Goal: Task Accomplishment & Management: Use online tool/utility

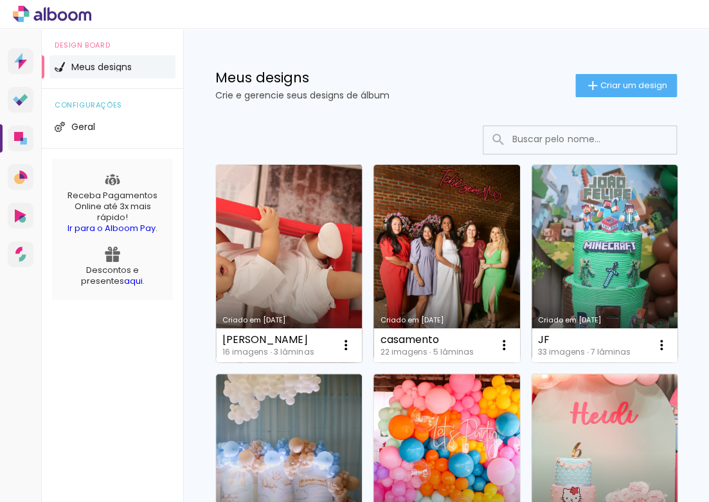
click at [294, 287] on link "Criado em [DATE]" at bounding box center [289, 263] width 146 height 197
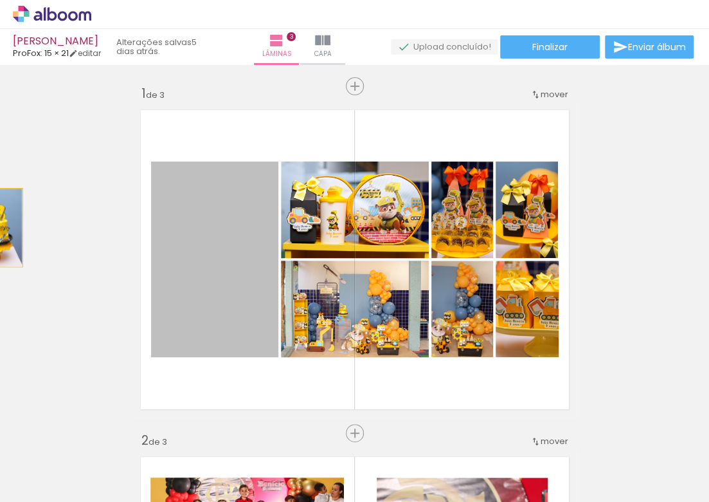
click at [0, 228] on html "link( href="../../bower_components/polymer/polymer.html" rel="import" ) picture…" at bounding box center [354, 251] width 709 height 502
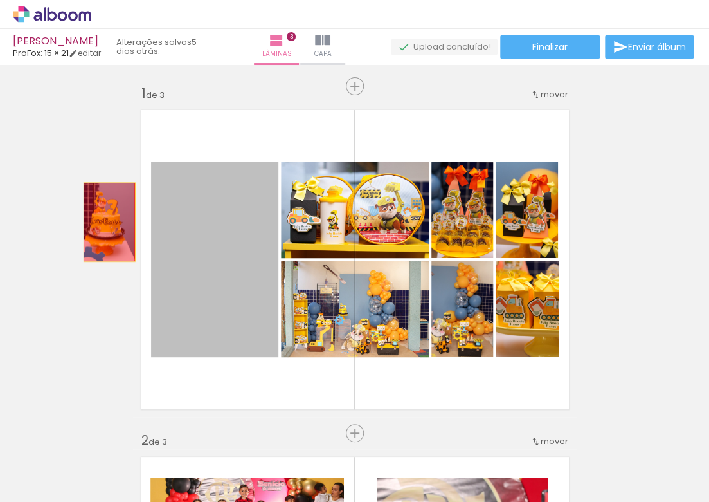
drag, startPoint x: 121, startPoint y: 225, endPoint x: 105, endPoint y: 221, distance: 16.5
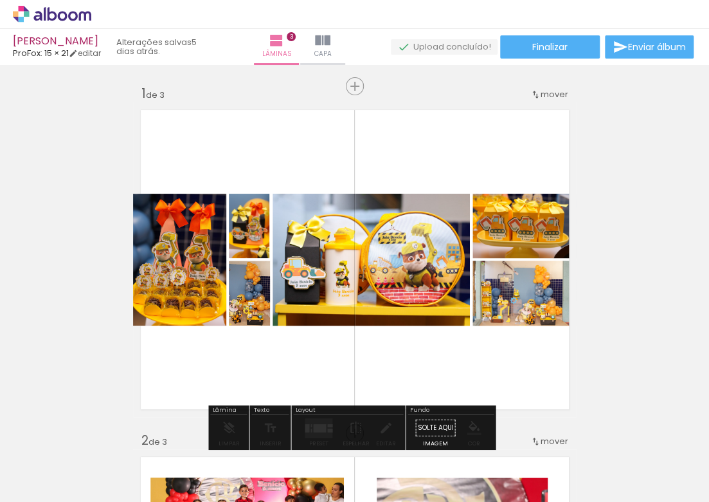
drag, startPoint x: 171, startPoint y: 235, endPoint x: 67, endPoint y: 231, distance: 104.3
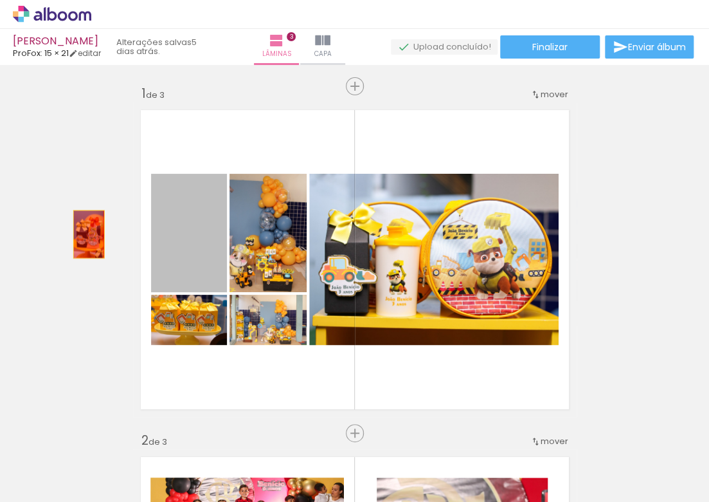
drag, startPoint x: 102, startPoint y: 235, endPoint x: 84, endPoint y: 235, distance: 17.4
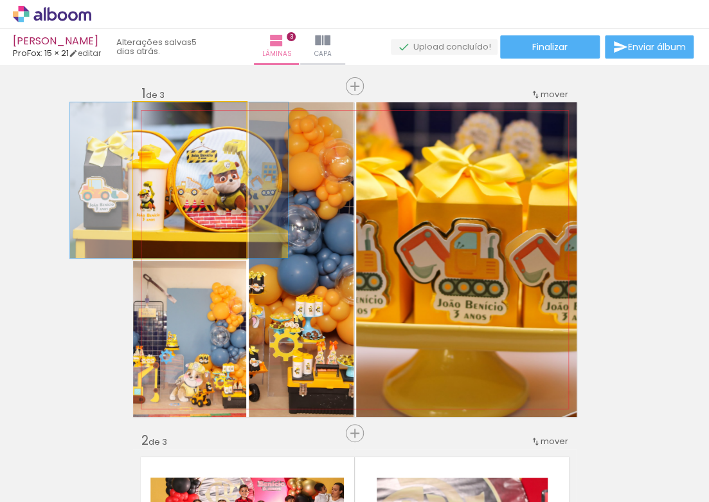
drag, startPoint x: 172, startPoint y: 248, endPoint x: 93, endPoint y: 237, distance: 79.2
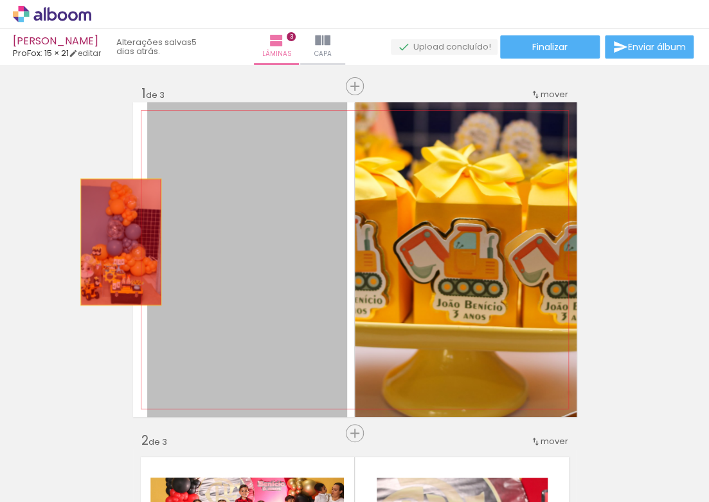
drag, startPoint x: 180, startPoint y: 242, endPoint x: 63, endPoint y: 242, distance: 117.0
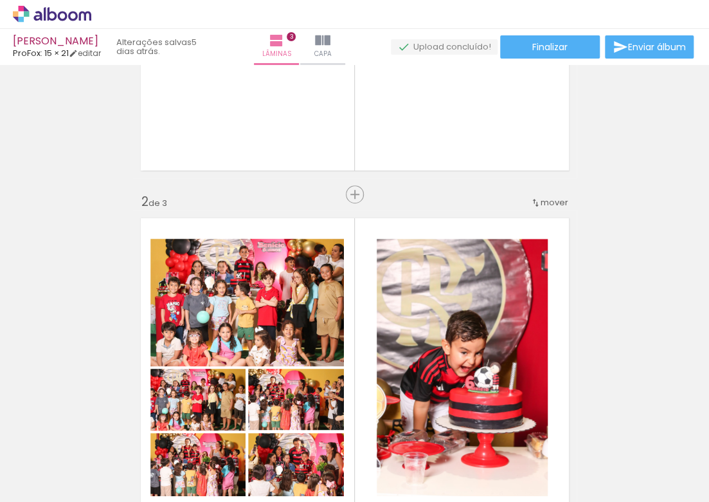
scroll to position [380, 0]
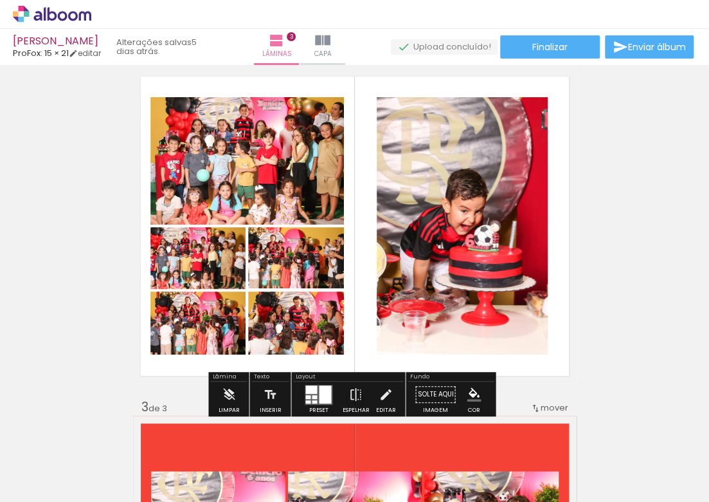
drag, startPoint x: 197, startPoint y: 201, endPoint x: 77, endPoint y: 194, distance: 119.9
click at [77, 193] on div "Inserir lâmina 1 de 3 Inserir lâmina 2 de 3 Inserir lâmina 3 de 3" at bounding box center [354, 382] width 709 height 1387
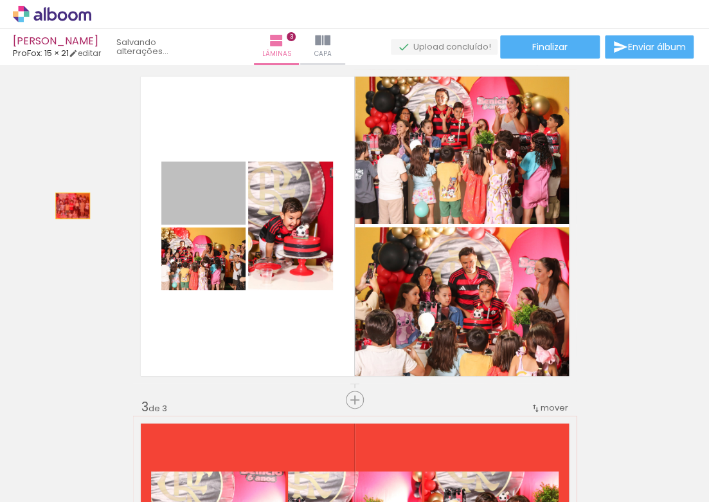
click at [68, 206] on div "Inserir lâmina 1 de 3 Inserir lâmina 2 de 3 Inserir lâmina 3 de 3" at bounding box center [354, 382] width 709 height 1387
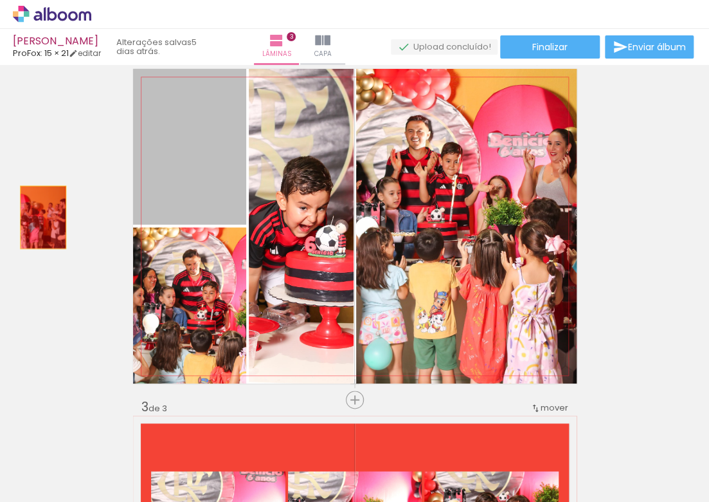
drag, startPoint x: 179, startPoint y: 221, endPoint x: 39, endPoint y: 217, distance: 140.9
click at [39, 217] on div "Inserir lâmina 1 de 3 Inserir lâmina 2 de 3 Inserir lâmina 3 de 3" at bounding box center [354, 382] width 709 height 1387
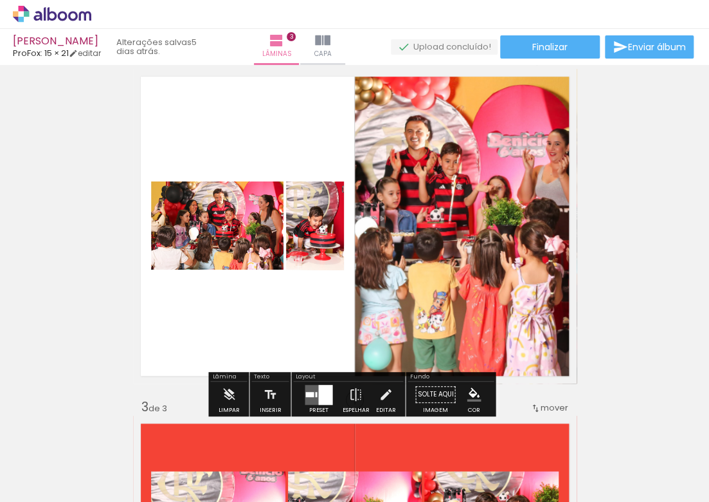
drag, startPoint x: 12, startPoint y: 222, endPoint x: -12, endPoint y: 222, distance: 23.8
click at [0, 222] on html "link( href="../../bower_components/polymer/polymer.html" rel="import" ) picture…" at bounding box center [354, 251] width 709 height 502
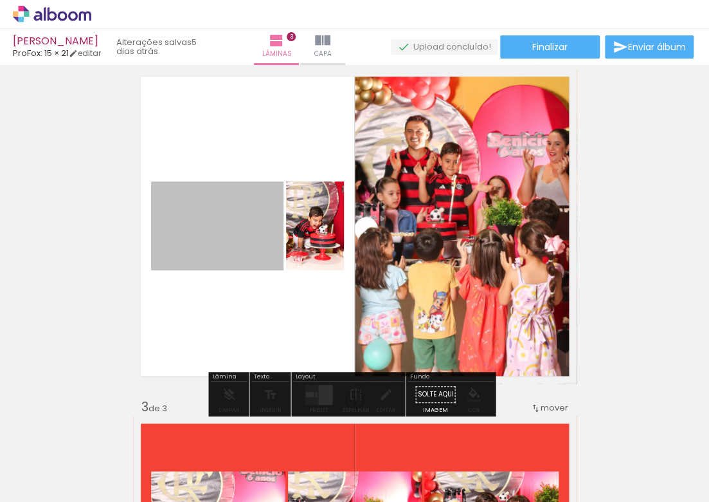
drag, startPoint x: 159, startPoint y: 223, endPoint x: -44, endPoint y: 223, distance: 203.9
click at [0, 223] on html "link( href="../../bower_components/polymer/polymer.html" rel="import" ) picture…" at bounding box center [354, 251] width 709 height 502
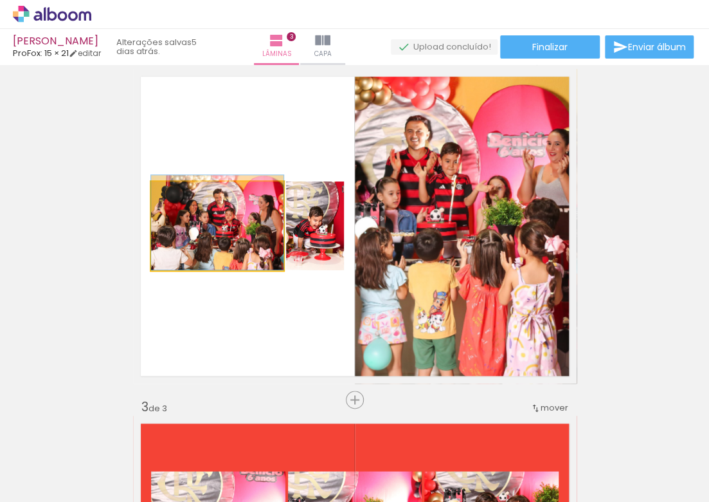
drag, startPoint x: 249, startPoint y: 223, endPoint x: 120, endPoint y: 223, distance: 129.3
click at [120, 223] on div "Inserir lâmina 1 de 3 Inserir lâmina 2 de 3 Inserir lâmina 3 de 3" at bounding box center [354, 382] width 709 height 1387
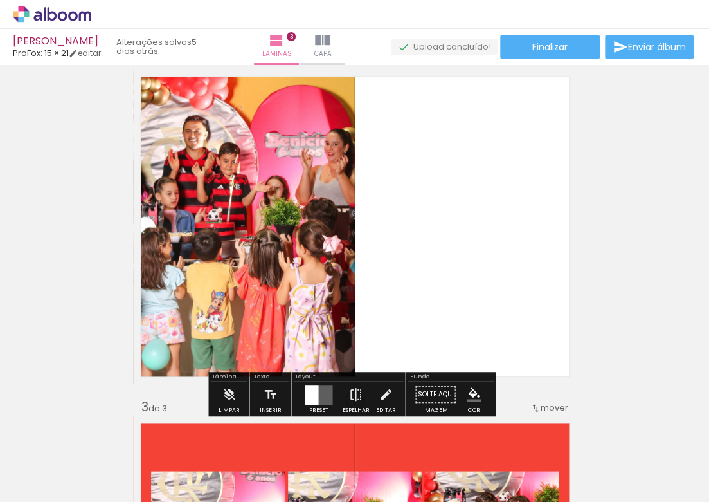
drag, startPoint x: 235, startPoint y: 223, endPoint x: 41, endPoint y: 223, distance: 194.2
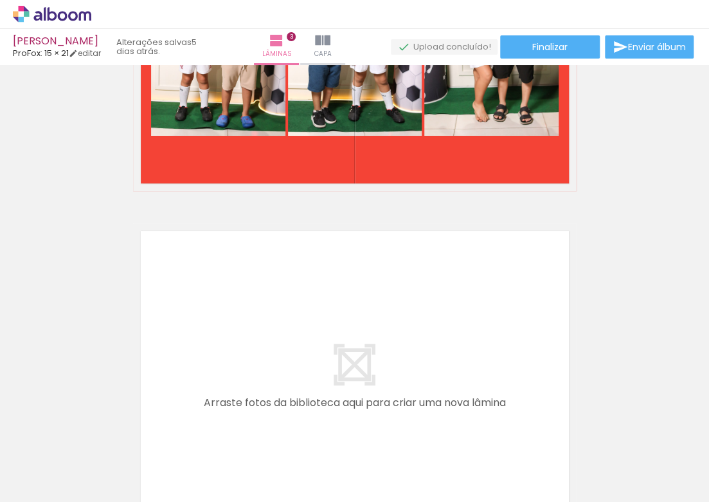
scroll to position [896, 0]
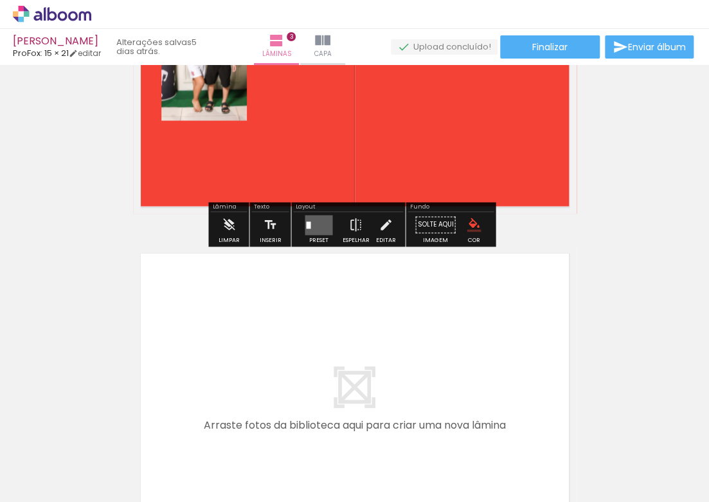
drag, startPoint x: 138, startPoint y: 109, endPoint x: 101, endPoint y: 122, distance: 38.6
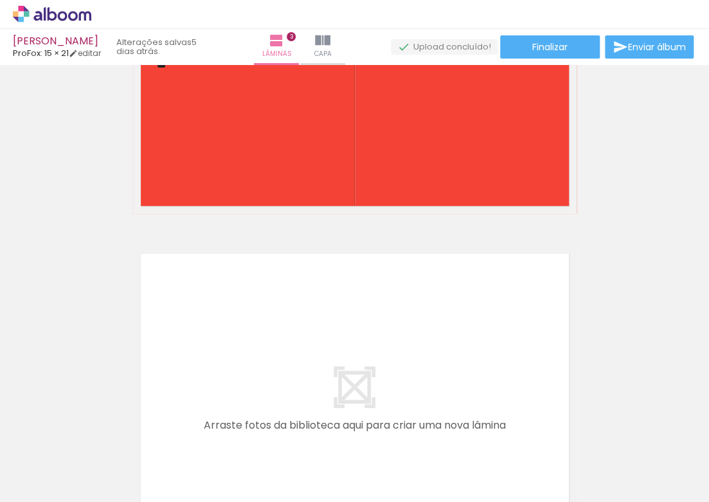
click at [103, 430] on iron-icon at bounding box center [101, 433] width 14 height 14
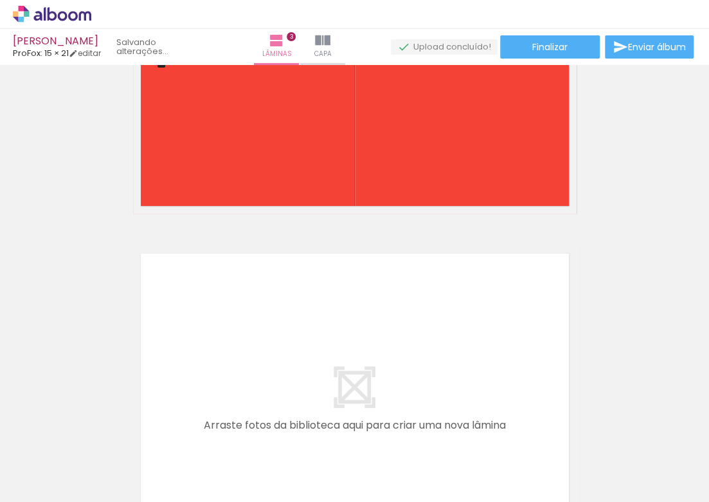
click at [103, 430] on iron-icon at bounding box center [101, 433] width 14 height 14
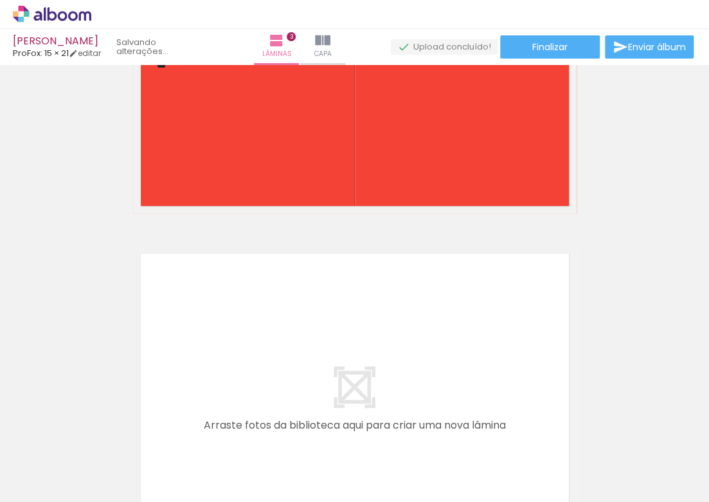
click at [103, 430] on iron-icon at bounding box center [101, 433] width 14 height 14
click at [0, 0] on iron-icon at bounding box center [0, 0] width 0 height 0
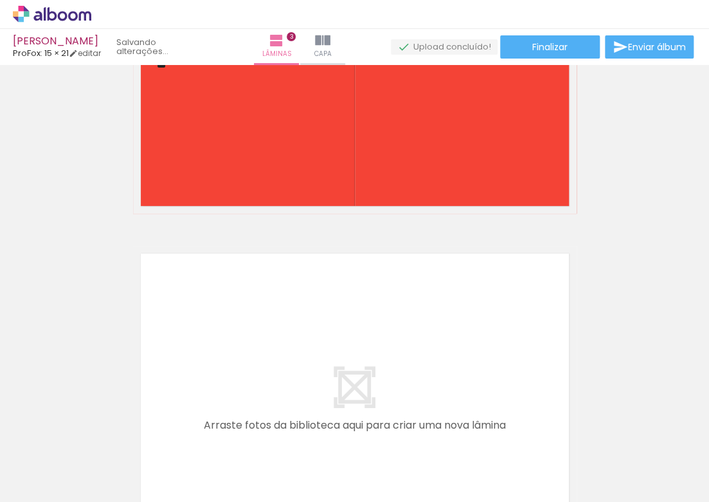
click at [103, 430] on iron-icon at bounding box center [101, 433] width 14 height 14
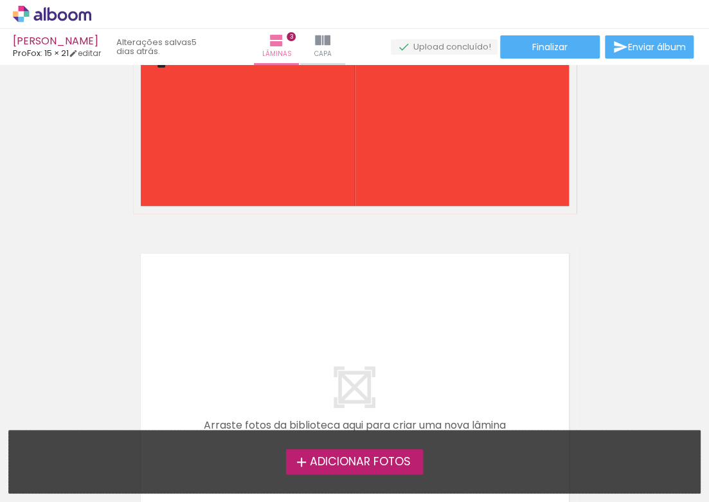
click at [103, 430] on div "Adicionar Fotos Solte suas fotos aqui..." at bounding box center [354, 461] width 691 height 62
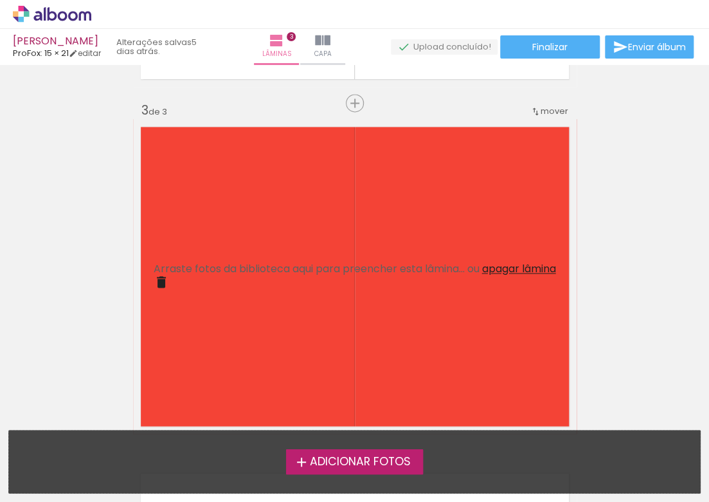
scroll to position [569, 0]
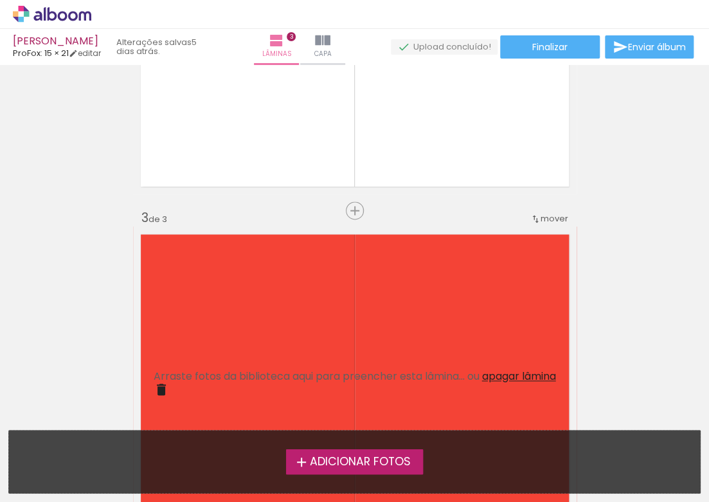
click at [489, 377] on span "apagar lâmina" at bounding box center [519, 375] width 74 height 15
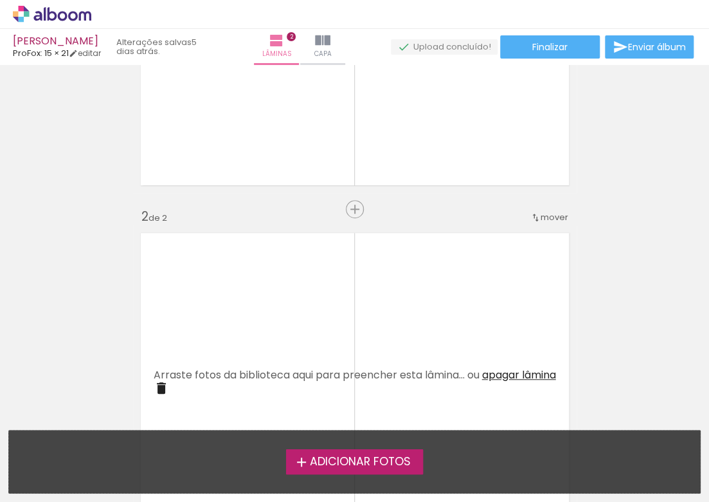
scroll to position [0, 0]
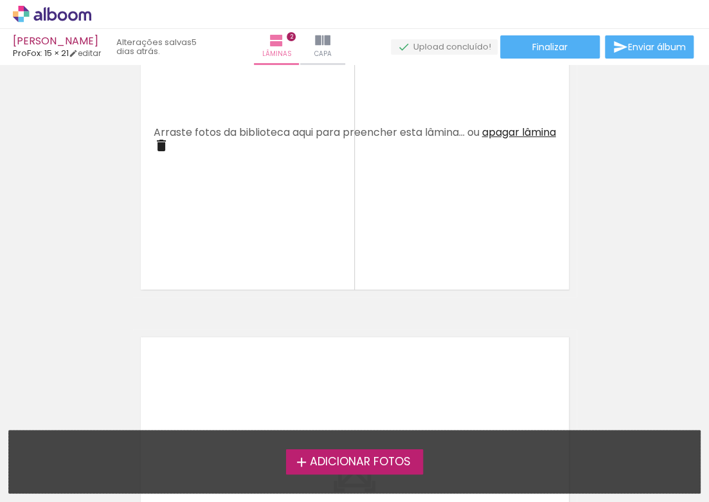
click at [497, 137] on span "apagar lâmina" at bounding box center [519, 132] width 74 height 15
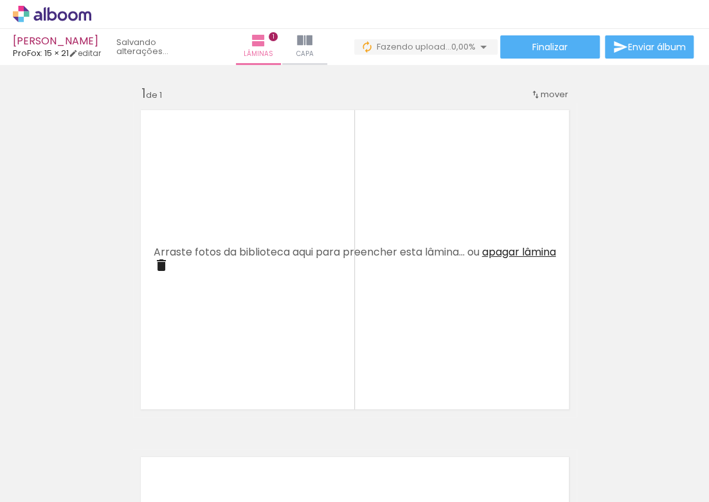
click at [135, 464] on div at bounding box center [129, 458] width 64 height 46
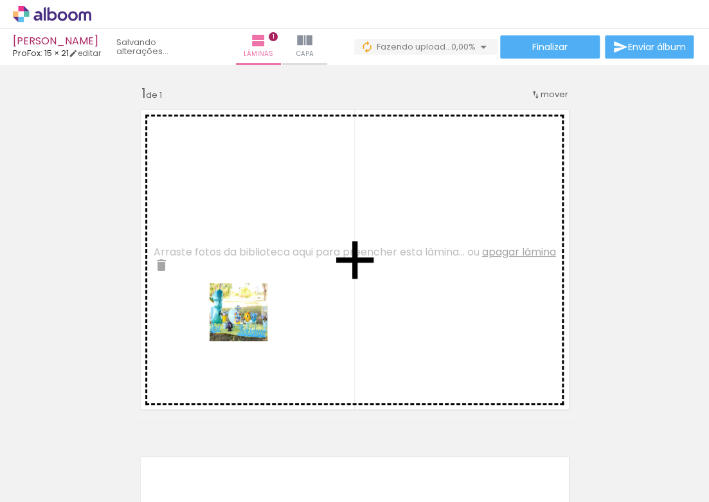
drag, startPoint x: 176, startPoint y: 419, endPoint x: 248, endPoint y: 322, distance: 121.4
click at [248, 322] on quentale-workspace at bounding box center [354, 251] width 709 height 502
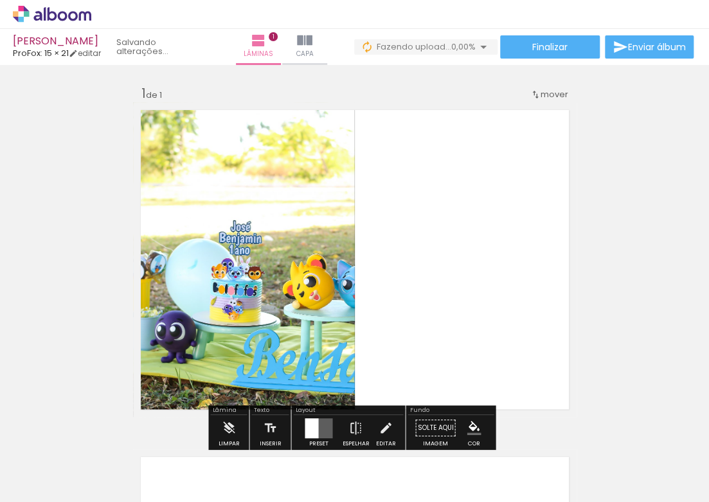
drag, startPoint x: 197, startPoint y: 462, endPoint x: 385, endPoint y: 272, distance: 267.4
click at [385, 272] on quentale-workspace at bounding box center [354, 251] width 709 height 502
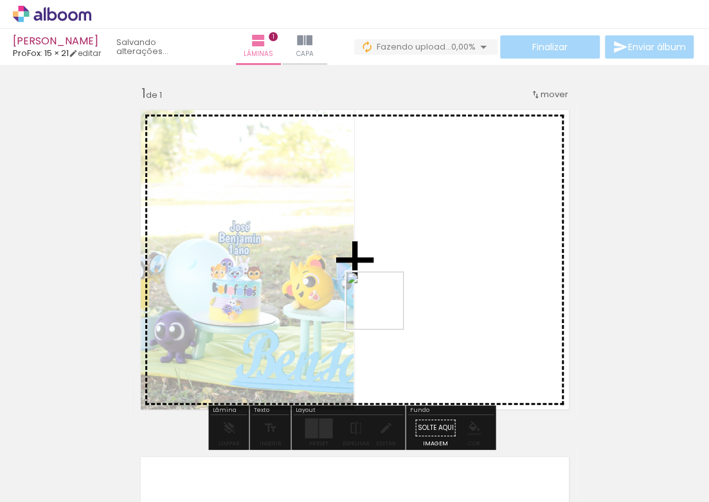
drag, startPoint x: 310, startPoint y: 432, endPoint x: 385, endPoint y: 310, distance: 143.2
click at [385, 310] on quentale-workspace at bounding box center [354, 251] width 709 height 502
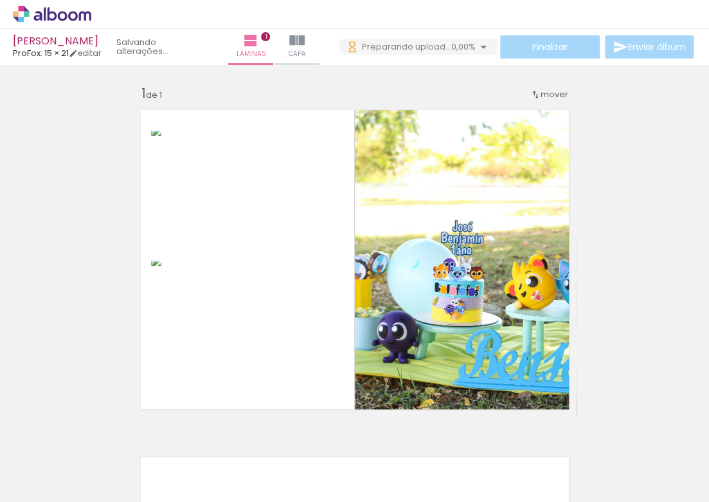
scroll to position [103, 0]
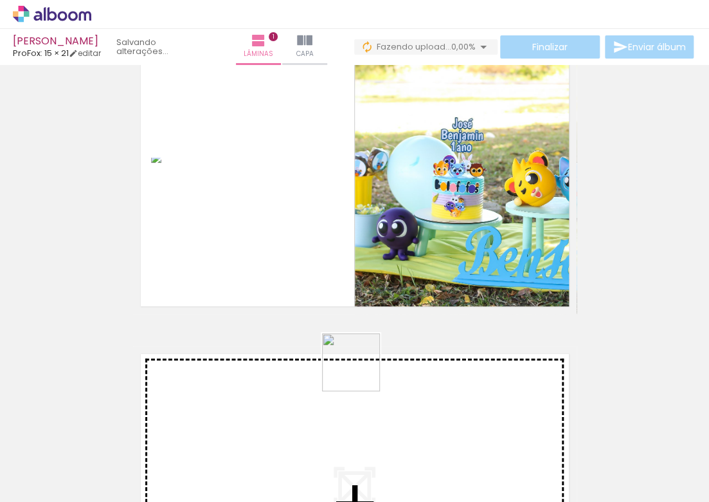
click at [361, 372] on quentale-workspace at bounding box center [354, 251] width 709 height 502
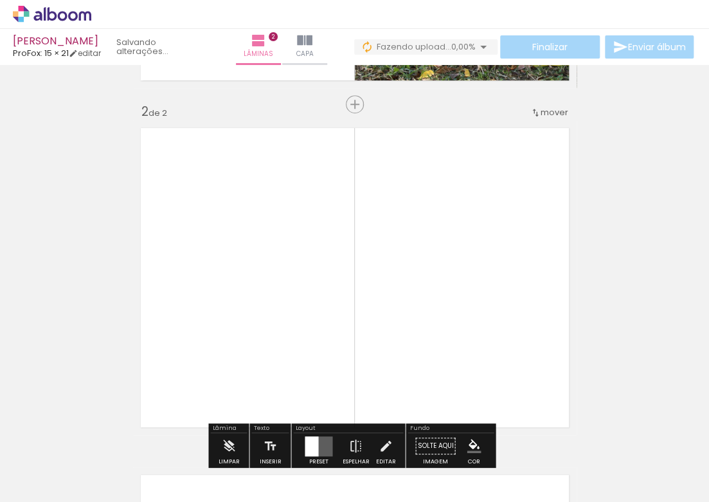
scroll to position [363, 0]
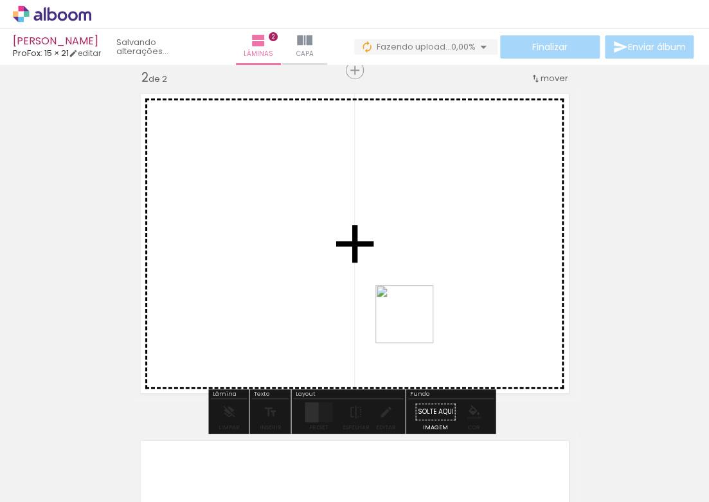
drag, startPoint x: 410, startPoint y: 449, endPoint x: 414, endPoint y: 323, distance: 125.5
click at [414, 323] on quentale-workspace at bounding box center [354, 251] width 709 height 502
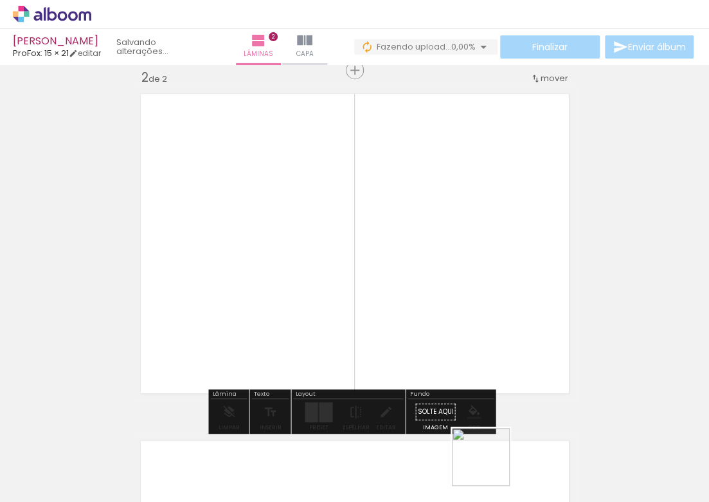
drag, startPoint x: 493, startPoint y: 470, endPoint x: 478, endPoint y: 323, distance: 147.9
click at [478, 323] on quentale-workspace at bounding box center [354, 251] width 709 height 502
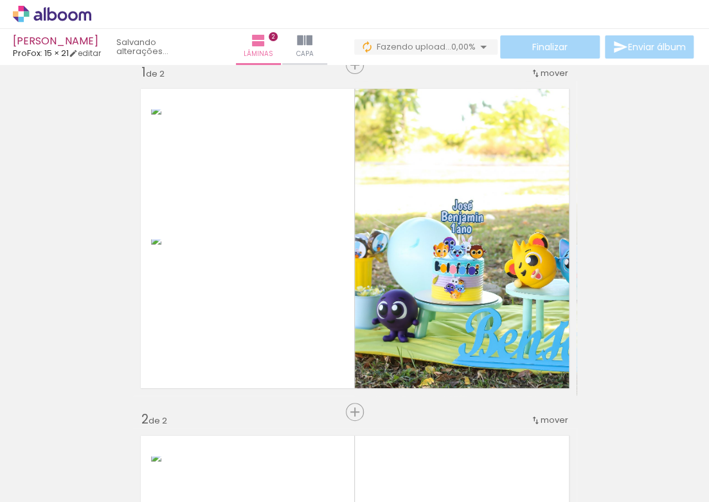
scroll to position [0, 0]
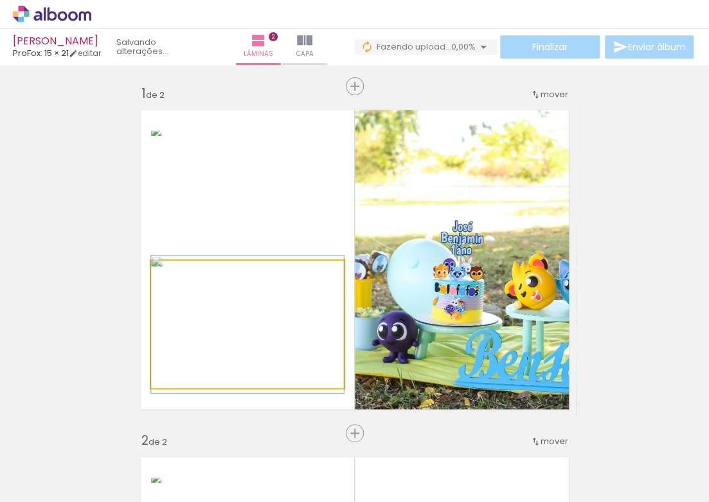
click at [338, 287] on div at bounding box center [247, 323] width 193 height 127
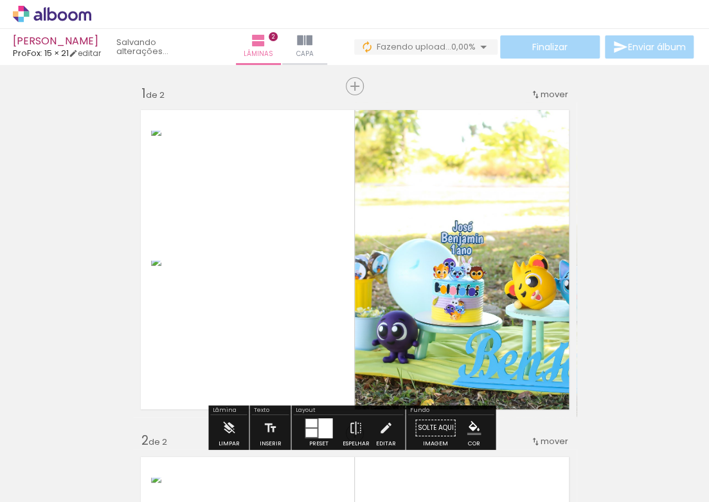
click at [322, 415] on div at bounding box center [318, 428] width 35 height 26
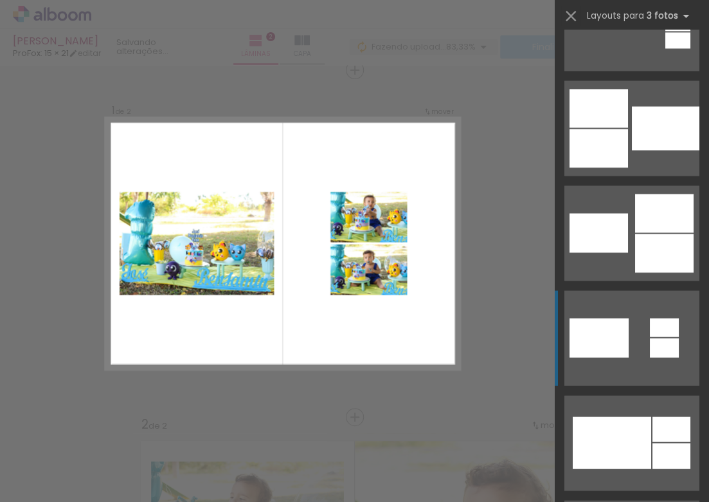
scroll to position [886, 0]
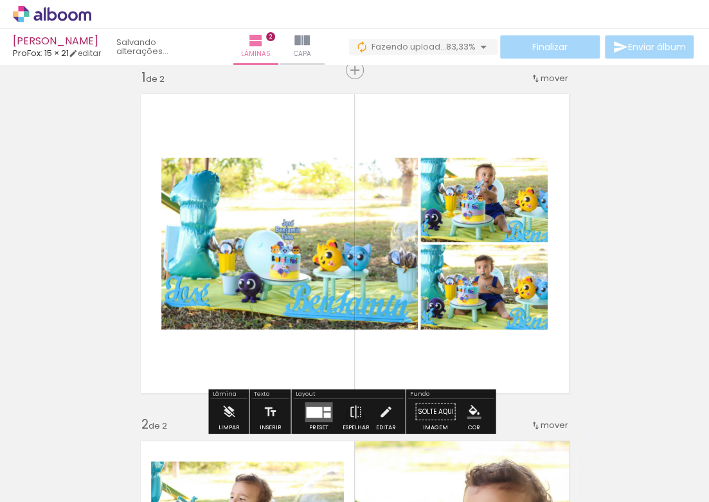
click at [468, 409] on iron-icon "color picker" at bounding box center [474, 411] width 14 height 14
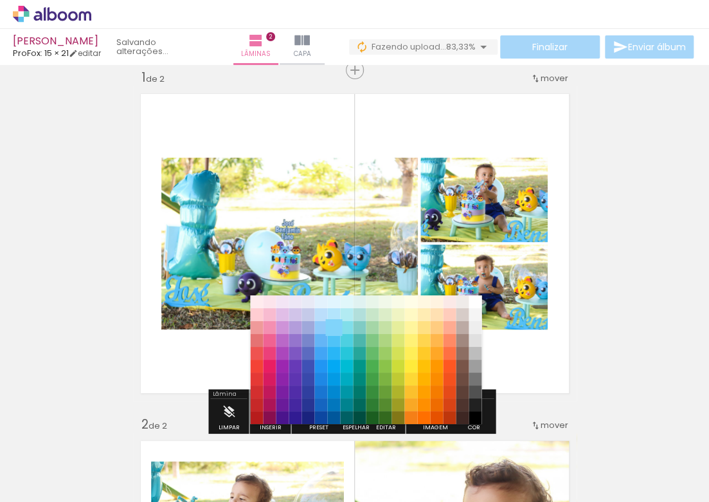
click at [337, 327] on paper-item "#81d4fa" at bounding box center [333, 326] width 13 height 13
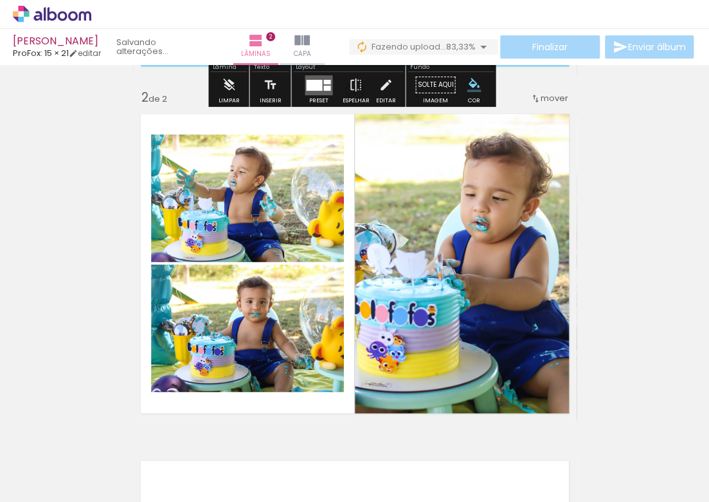
scroll to position [364, 0]
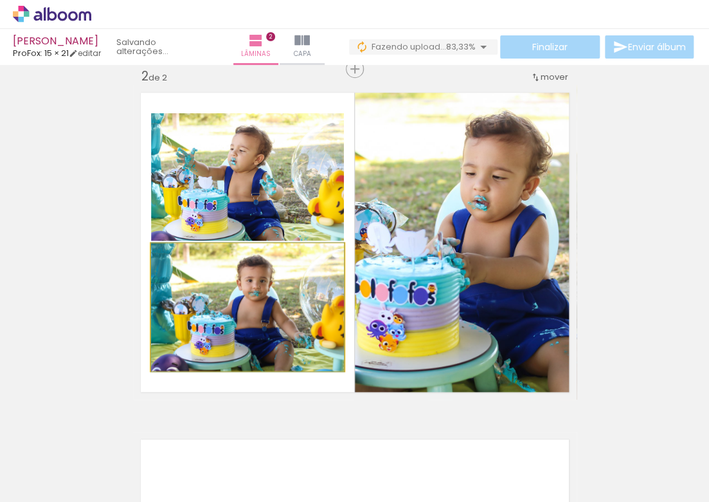
drag, startPoint x: 278, startPoint y: 285, endPoint x: 483, endPoint y: 243, distance: 208.7
click at [0, 0] on slot at bounding box center [0, 0] width 0 height 0
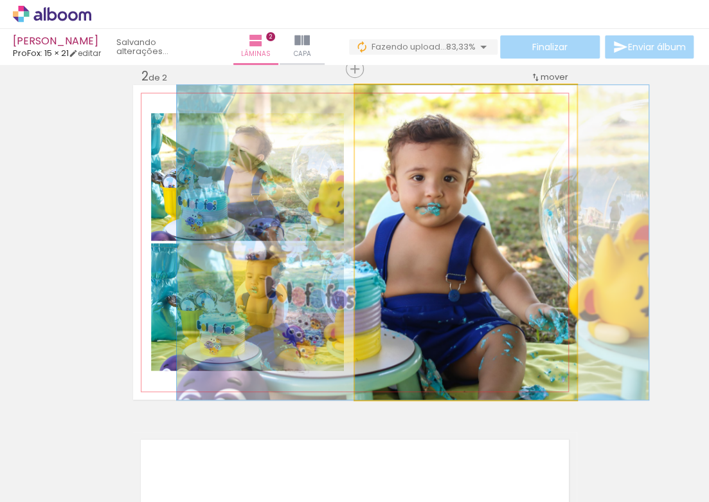
drag, startPoint x: 477, startPoint y: 241, endPoint x: 446, endPoint y: 244, distance: 31.0
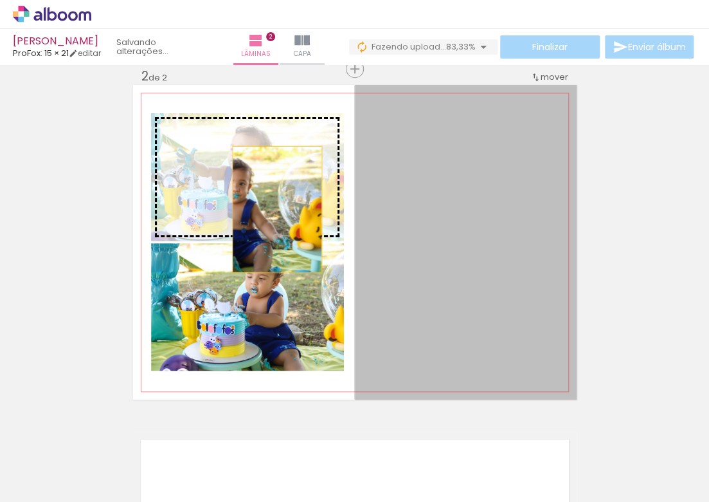
drag, startPoint x: 457, startPoint y: 250, endPoint x: 273, endPoint y: 209, distance: 188.5
click at [0, 0] on slot at bounding box center [0, 0] width 0 height 0
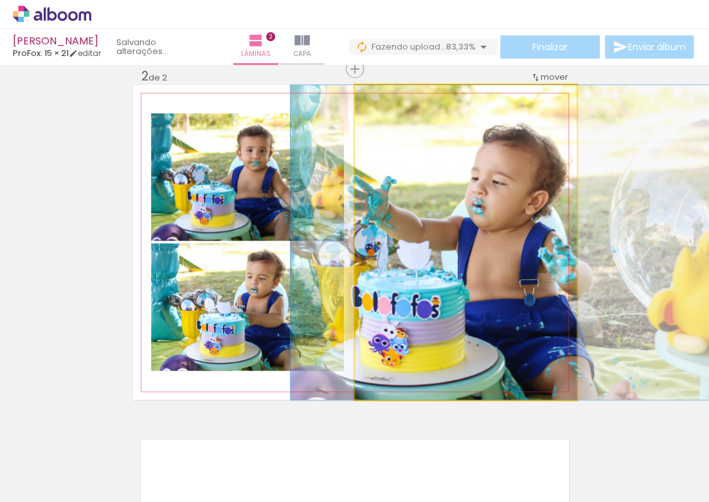
drag, startPoint x: 458, startPoint y: 240, endPoint x: 503, endPoint y: 244, distance: 45.2
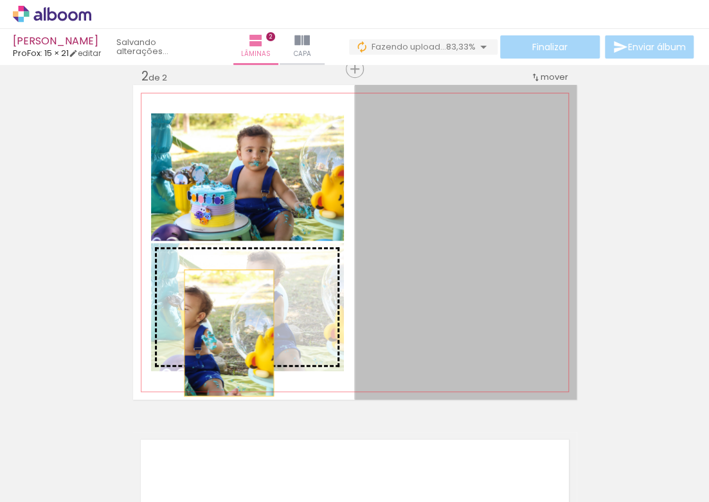
drag, startPoint x: 292, startPoint y: 325, endPoint x: 224, endPoint y: 332, distance: 68.0
click at [0, 0] on slot at bounding box center [0, 0] width 0 height 0
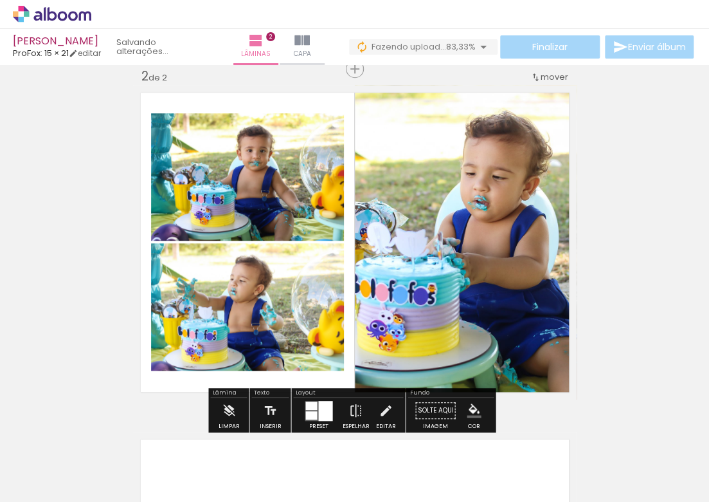
click at [621, 186] on div "Inserir lâmina 1 de 2 Inserir lâmina 2 de 2" at bounding box center [354, 225] width 709 height 1041
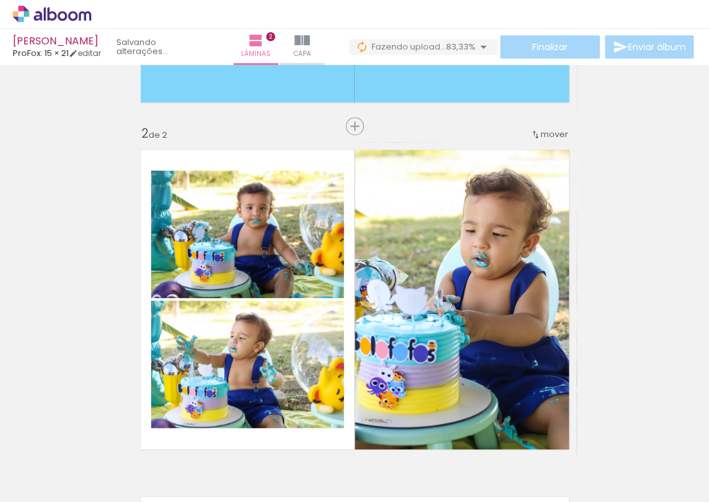
scroll to position [0, 0]
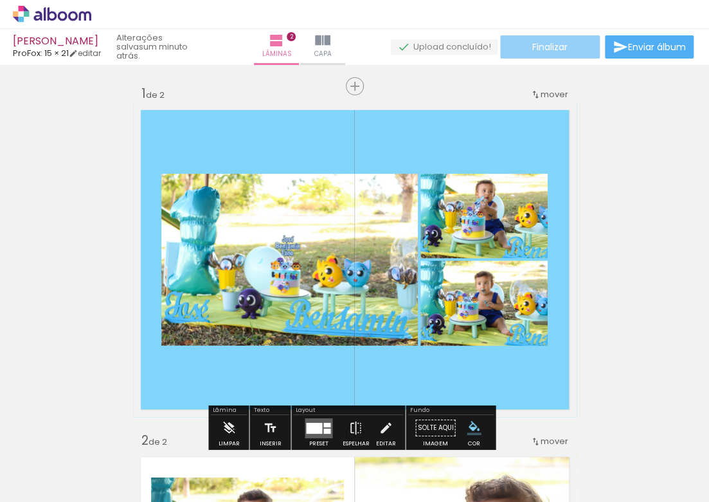
click at [563, 54] on paper-button "Finalizar" at bounding box center [550, 46] width 100 height 23
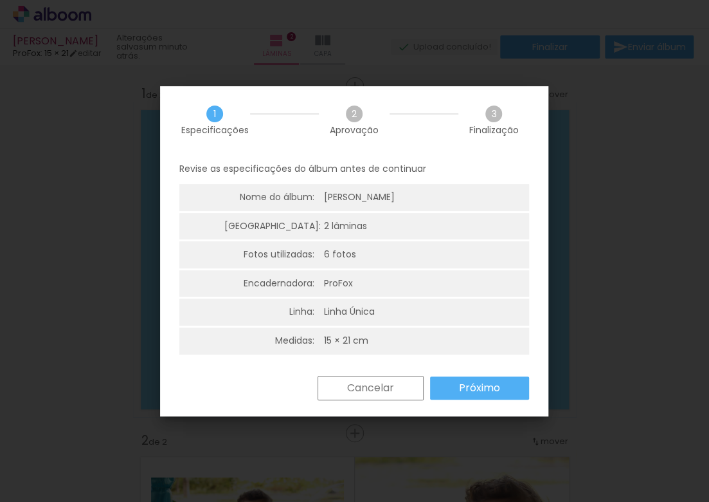
click at [490, 376] on paper-button "Próximo" at bounding box center [479, 387] width 99 height 23
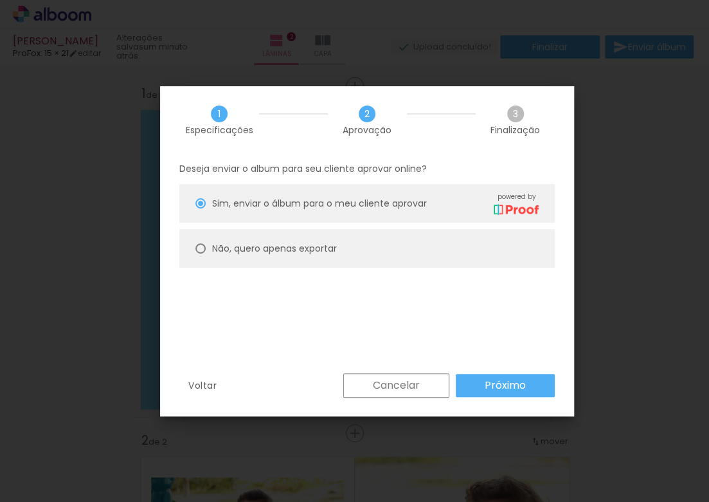
click at [478, 251] on paper-radio-button "Não, quero apenas exportar" at bounding box center [367, 248] width 376 height 39
type paper-radio-button "on"
click at [0, 0] on slot "Próximo" at bounding box center [0, 0] width 0 height 0
type input "Alta, 300 DPI"
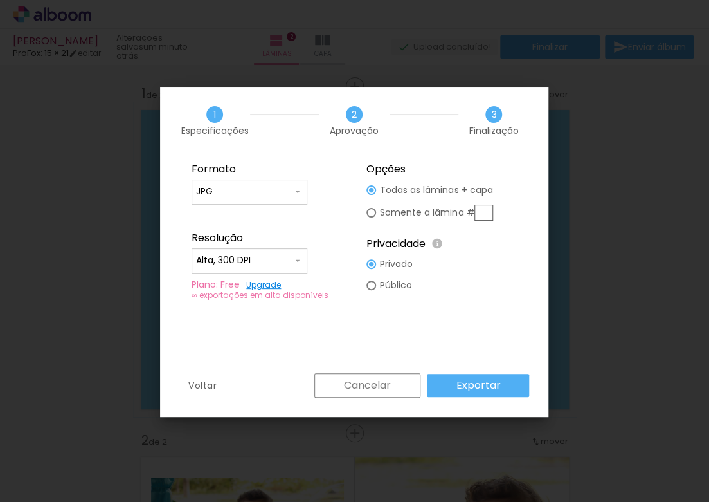
click at [0, 0] on slot "Exportar" at bounding box center [0, 0] width 0 height 0
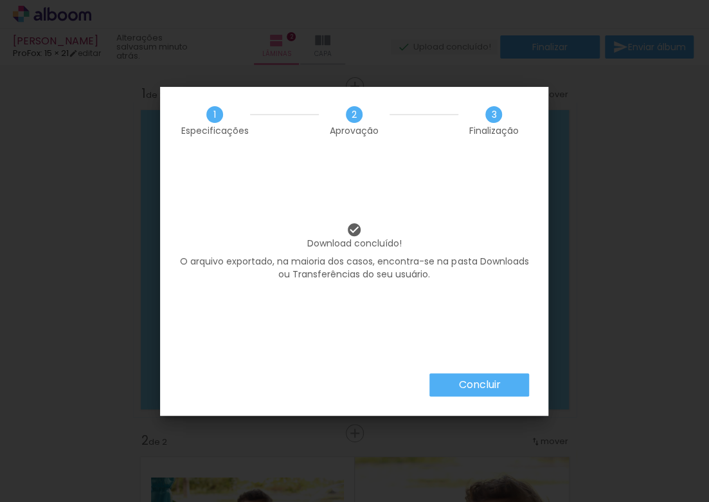
click at [491, 398] on div "Concluir" at bounding box center [354, 394] width 388 height 42
click at [0, 0] on slot "Concluir" at bounding box center [0, 0] width 0 height 0
